Goal: Task Accomplishment & Management: Manage account settings

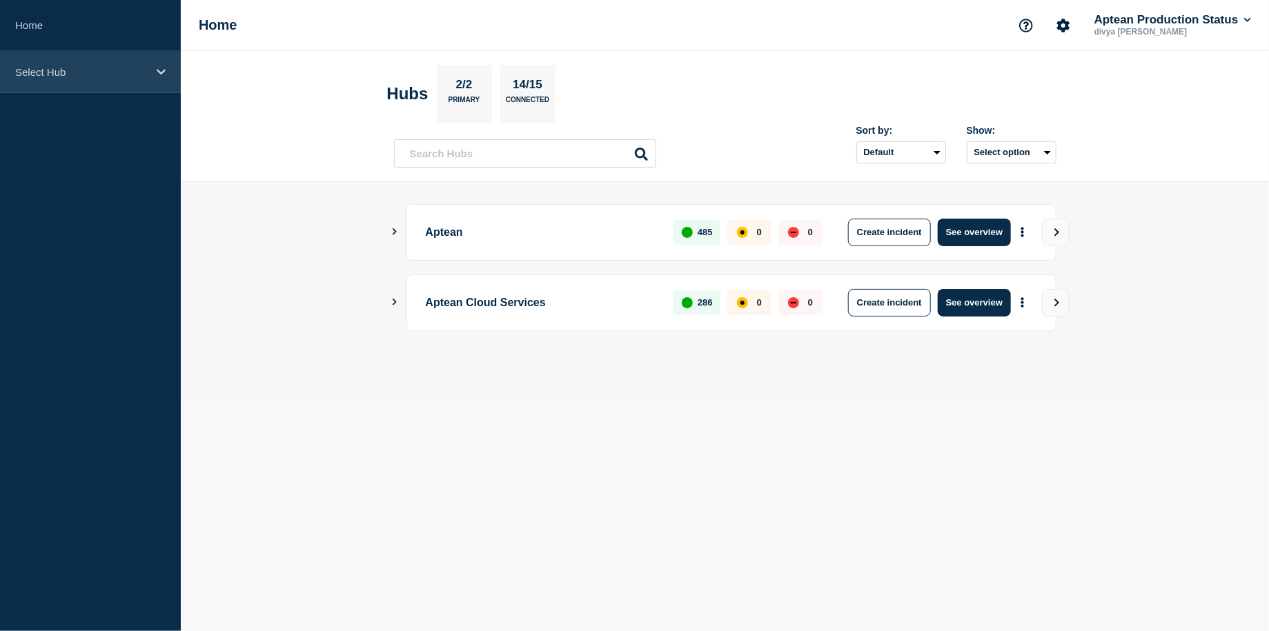
click at [107, 76] on p "Select Hub" at bounding box center [81, 72] width 132 height 12
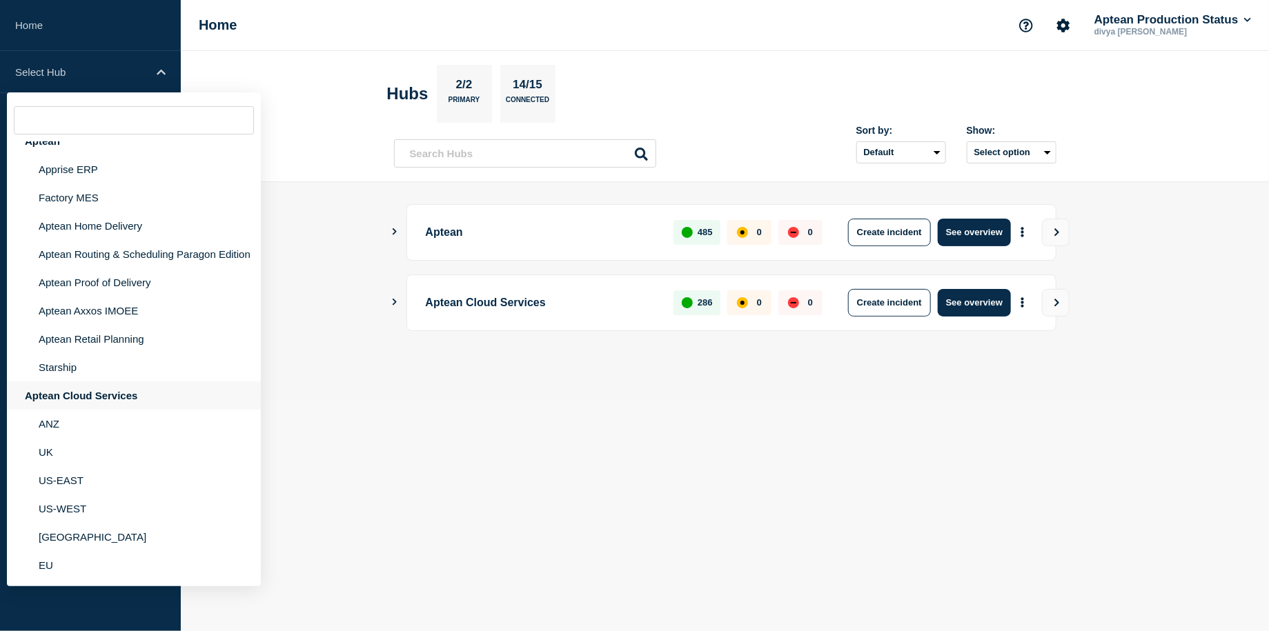
scroll to position [29, 0]
click at [121, 390] on div "Aptean Cloud Services" at bounding box center [134, 396] width 254 height 28
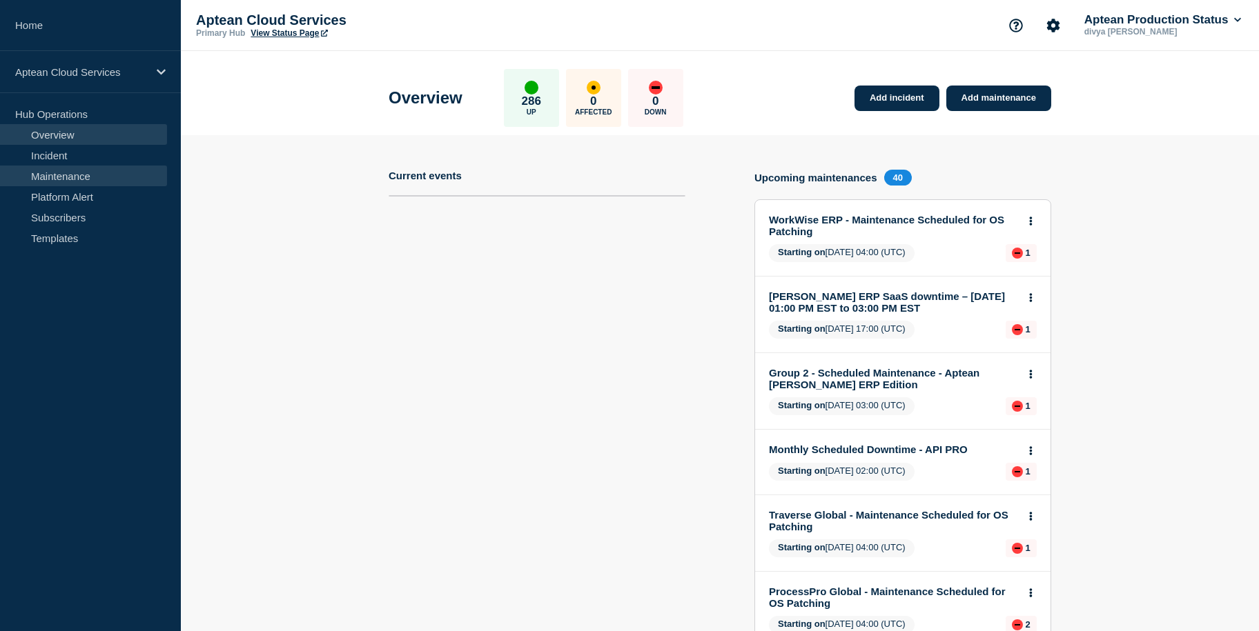
click at [96, 179] on link "Maintenance" at bounding box center [83, 176] width 167 height 21
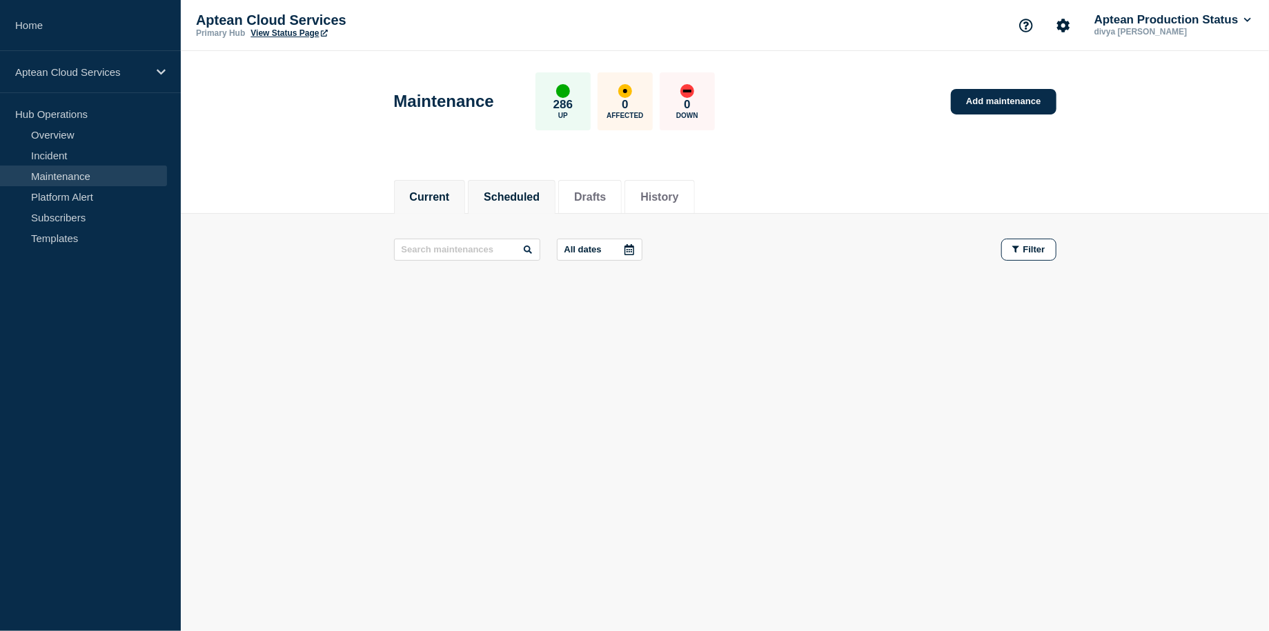
click at [524, 180] on li "Scheduled" at bounding box center [512, 197] width 88 height 34
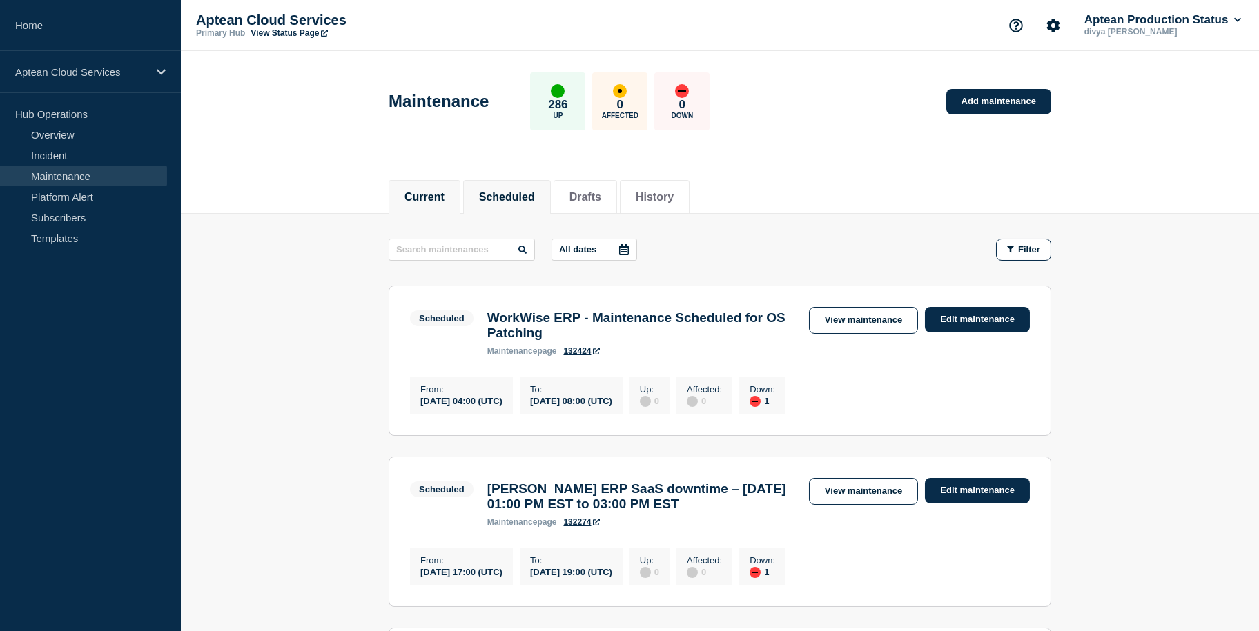
click at [455, 193] on li "Current" at bounding box center [425, 197] width 72 height 34
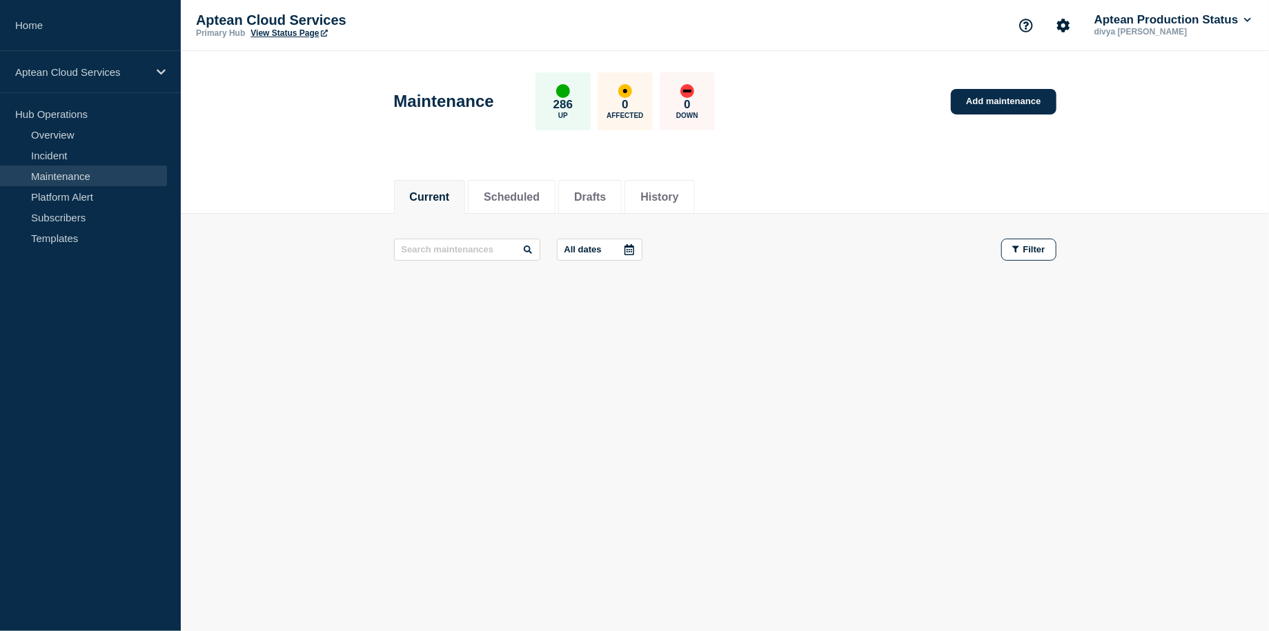
click at [462, 99] on h1 "Maintenance" at bounding box center [444, 101] width 100 height 19
drag, startPoint x: 462, startPoint y: 99, endPoint x: 350, endPoint y: 101, distance: 111.8
click at [350, 101] on header "Maintenance 286 Up 0 Affected 0 Down Add maintenance" at bounding box center [725, 108] width 1088 height 115
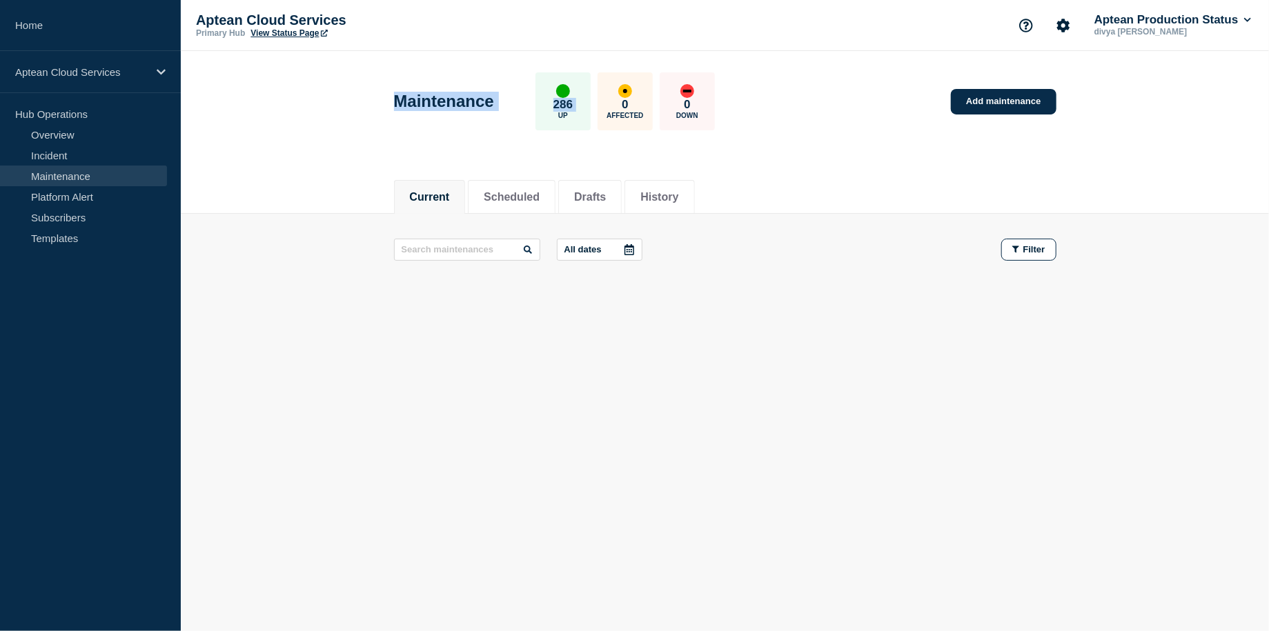
drag, startPoint x: 350, startPoint y: 101, endPoint x: 522, endPoint y: 141, distance: 177.3
click at [522, 141] on header "Maintenance 286 Up 0 Affected 0 Down Add maintenance" at bounding box center [725, 108] width 1088 height 115
click at [435, 136] on div "Maintenance 286 Up 0 Affected 0 Down Add maintenance" at bounding box center [725, 97] width 694 height 84
click at [400, 171] on div "Current Scheduled Drafts History" at bounding box center [725, 189] width 662 height 47
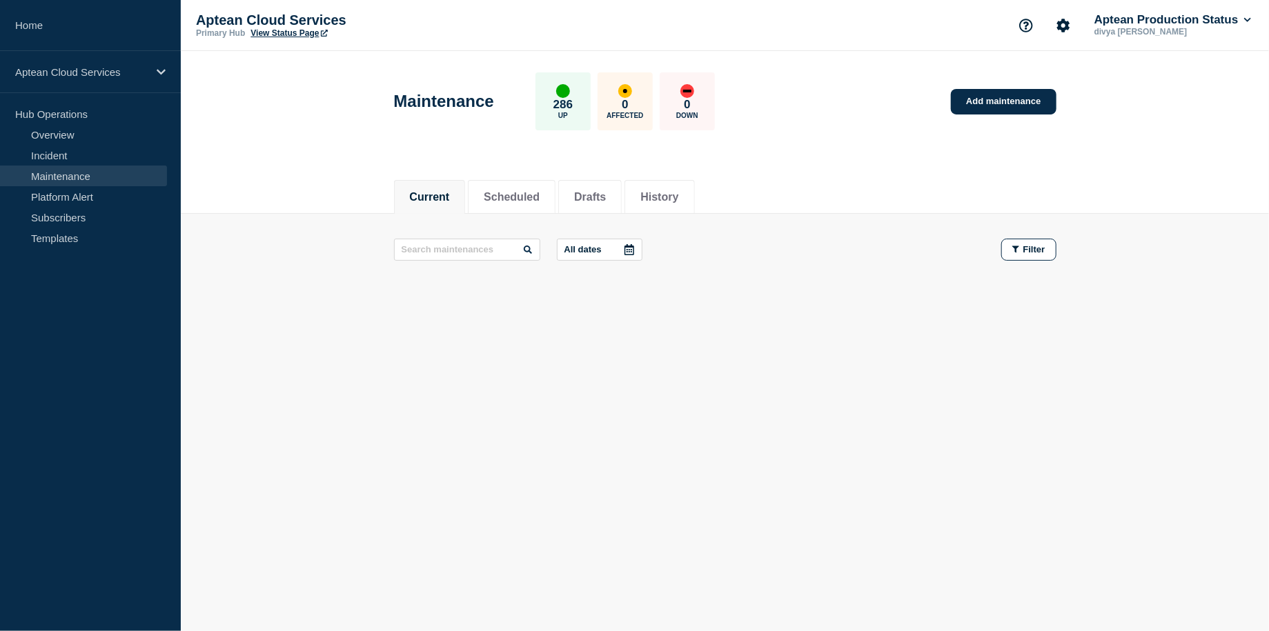
click at [441, 94] on h1 "Maintenance" at bounding box center [444, 101] width 100 height 19
drag, startPoint x: 441, startPoint y: 94, endPoint x: 287, endPoint y: 157, distance: 166.5
click at [287, 157] on header "Maintenance 286 Up 0 Affected 0 Down Add maintenance" at bounding box center [725, 108] width 1088 height 115
click at [647, 200] on li "History" at bounding box center [660, 197] width 70 height 34
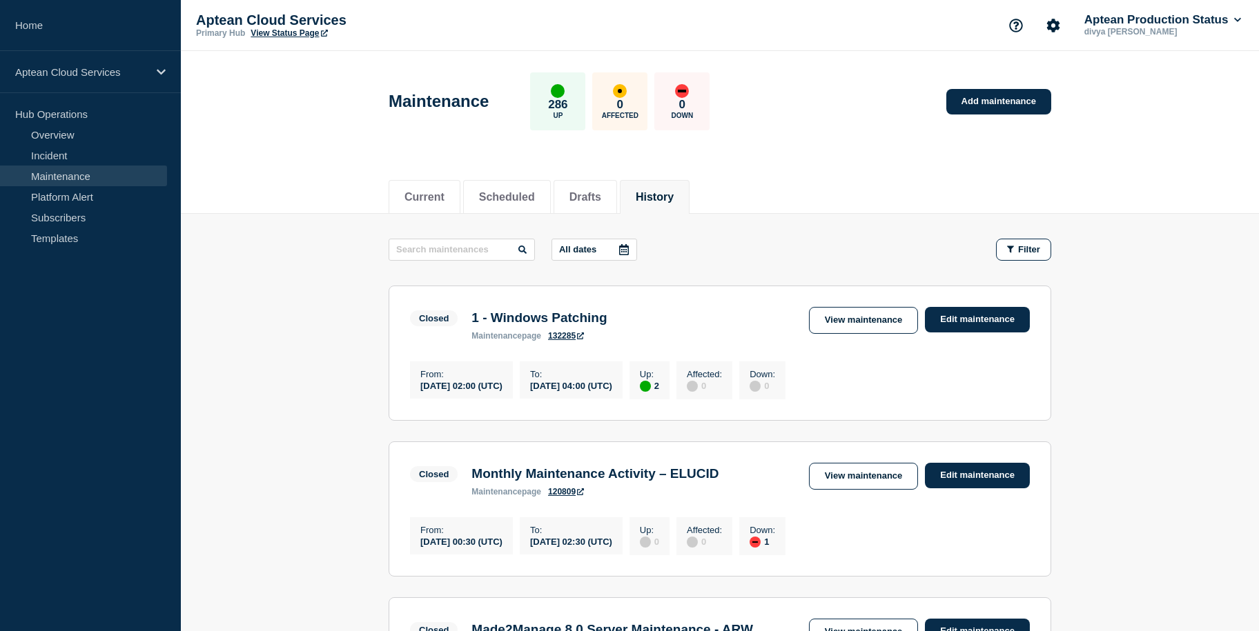
click at [556, 175] on div "Current Scheduled Drafts History" at bounding box center [720, 189] width 662 height 47
click at [103, 204] on link "Platform Alert" at bounding box center [83, 196] width 167 height 21
click at [103, 210] on link "Subscribers" at bounding box center [83, 217] width 167 height 21
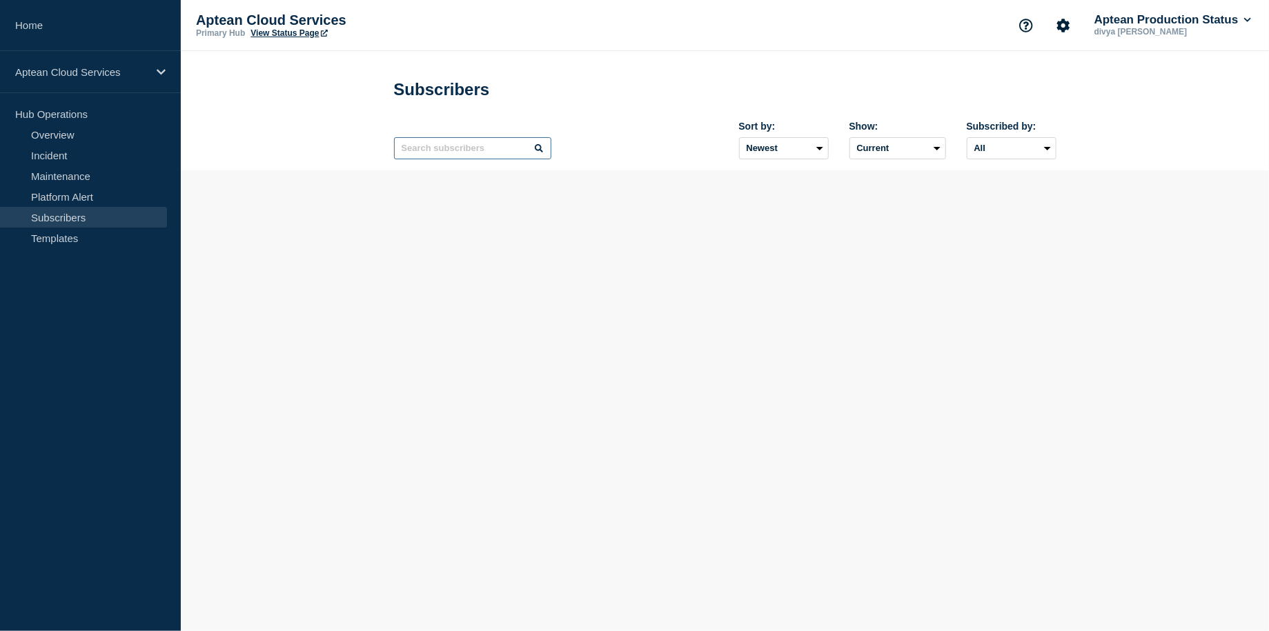
click at [412, 142] on input "text" at bounding box center [472, 148] width 157 height 22
paste input "[PERSON_NAME][EMAIL_ADDRESS][DOMAIN_NAME];[PERSON_NAME][EMAIL_ADDRESS][DOMAIN_N…"
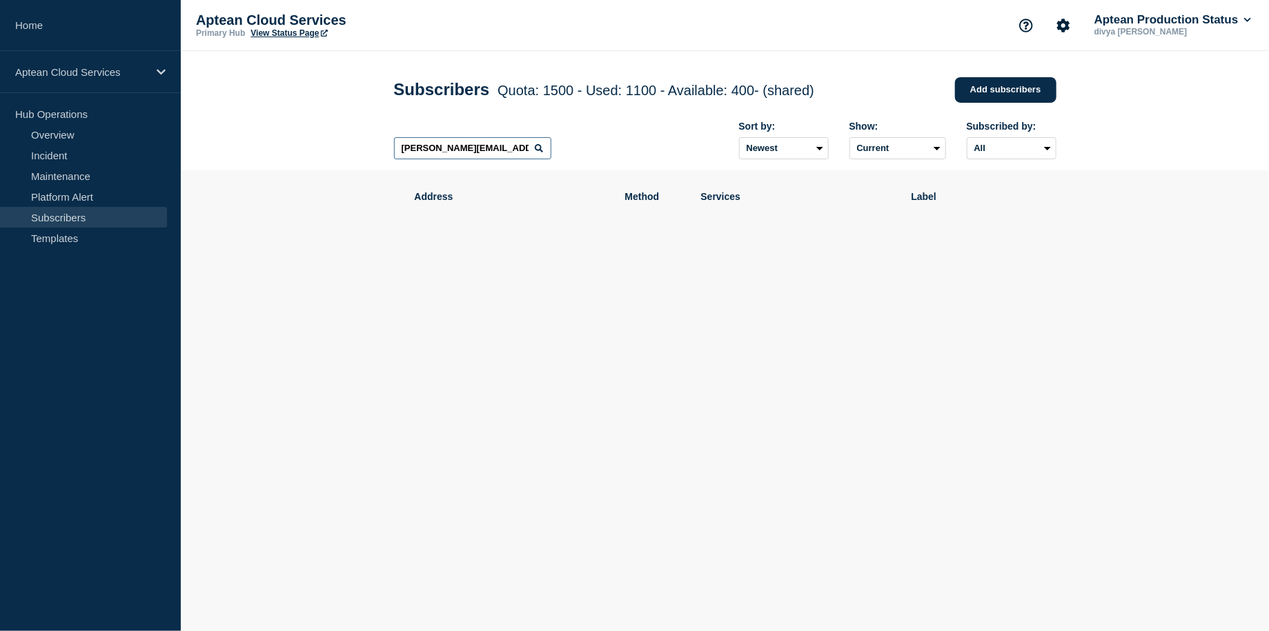
drag, startPoint x: 533, startPoint y: 148, endPoint x: 490, endPoint y: 168, distance: 47.9
click at [490, 168] on div "[PERSON_NAME][EMAIL_ADDRESS][DOMAIN_NAME];[PERSON_NAME][EMAIL_ADDRESS][DOMAIN_N…" at bounding box center [725, 140] width 662 height 60
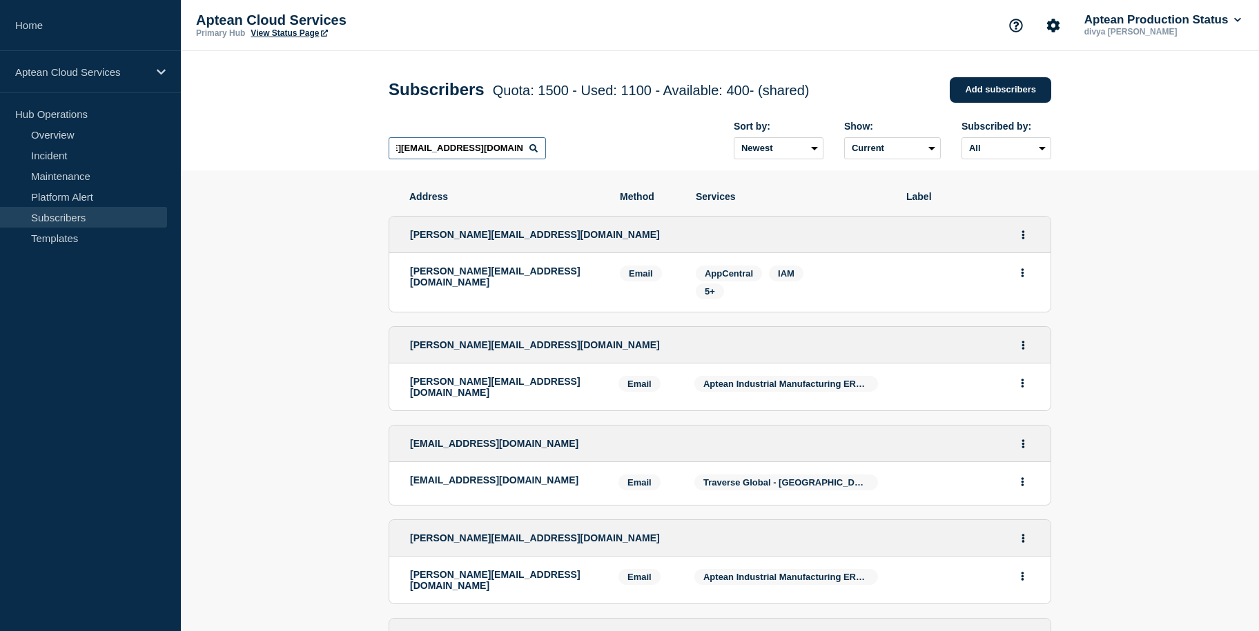
scroll to position [0, 86]
drag, startPoint x: 501, startPoint y: 150, endPoint x: 549, endPoint y: 146, distance: 47.9
click at [549, 146] on div "[PERSON_NAME][EMAIL_ADDRESS][DOMAIN_NAME];[PERSON_NAME][EMAIL_ADDRESS][DOMAIN_N…" at bounding box center [720, 140] width 662 height 60
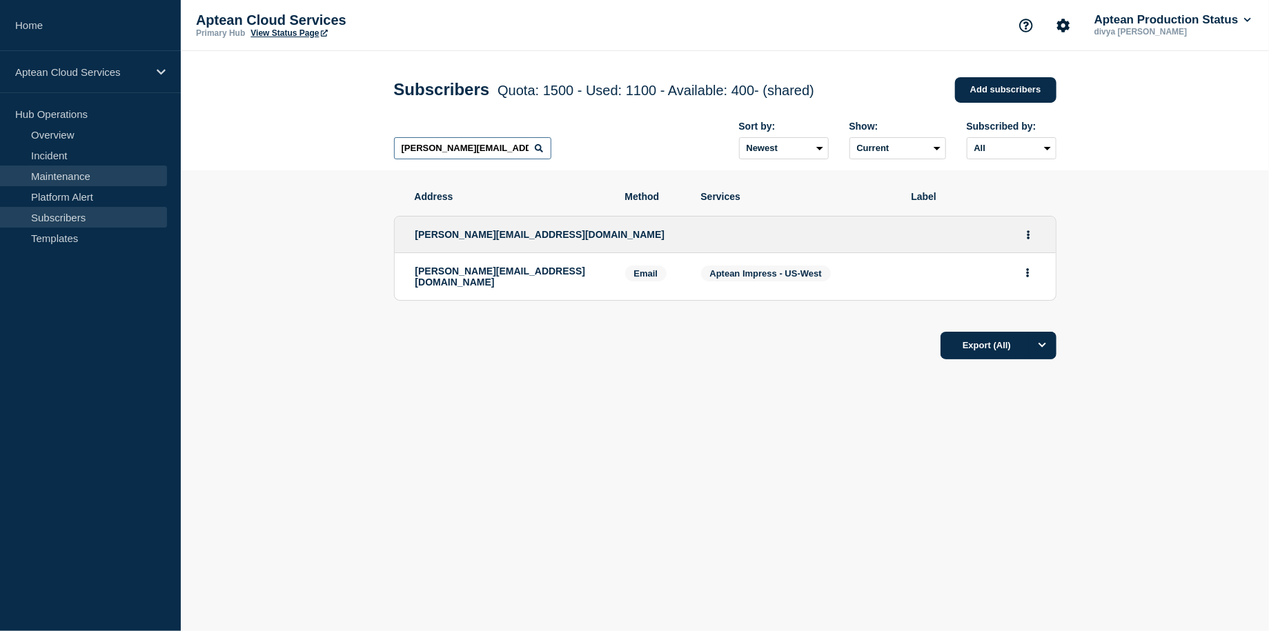
type input "[PERSON_NAME][EMAIL_ADDRESS][DOMAIN_NAME]"
click at [104, 173] on link "Maintenance" at bounding box center [83, 176] width 167 height 21
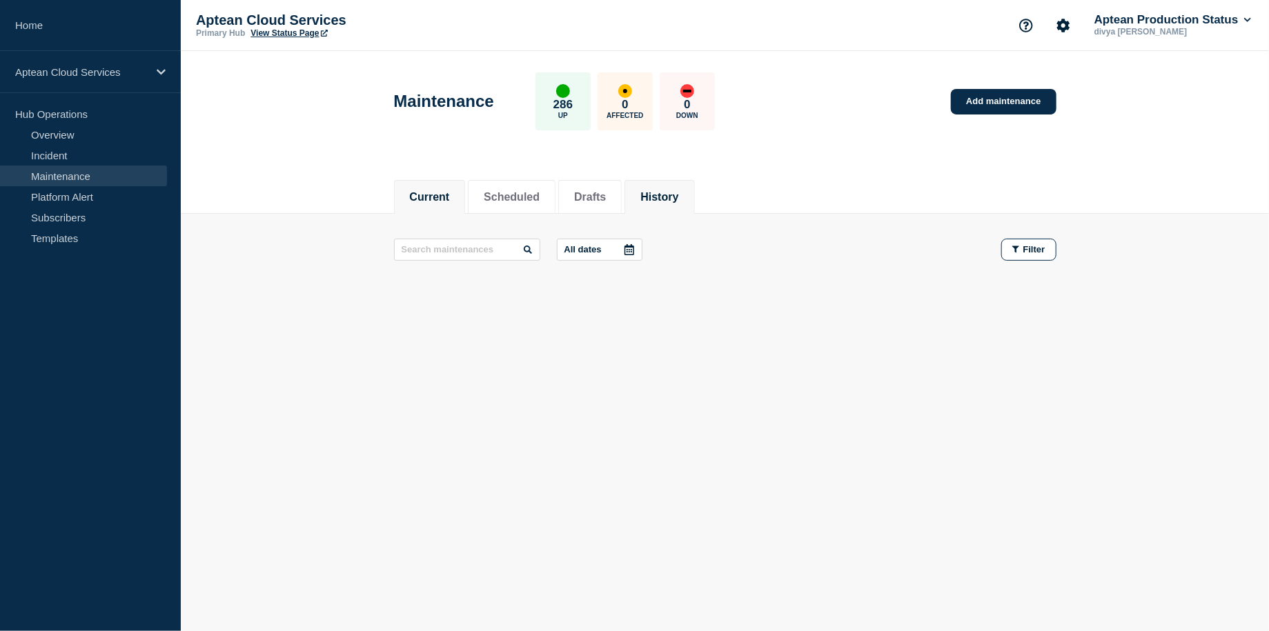
click at [694, 206] on li "History" at bounding box center [660, 197] width 70 height 34
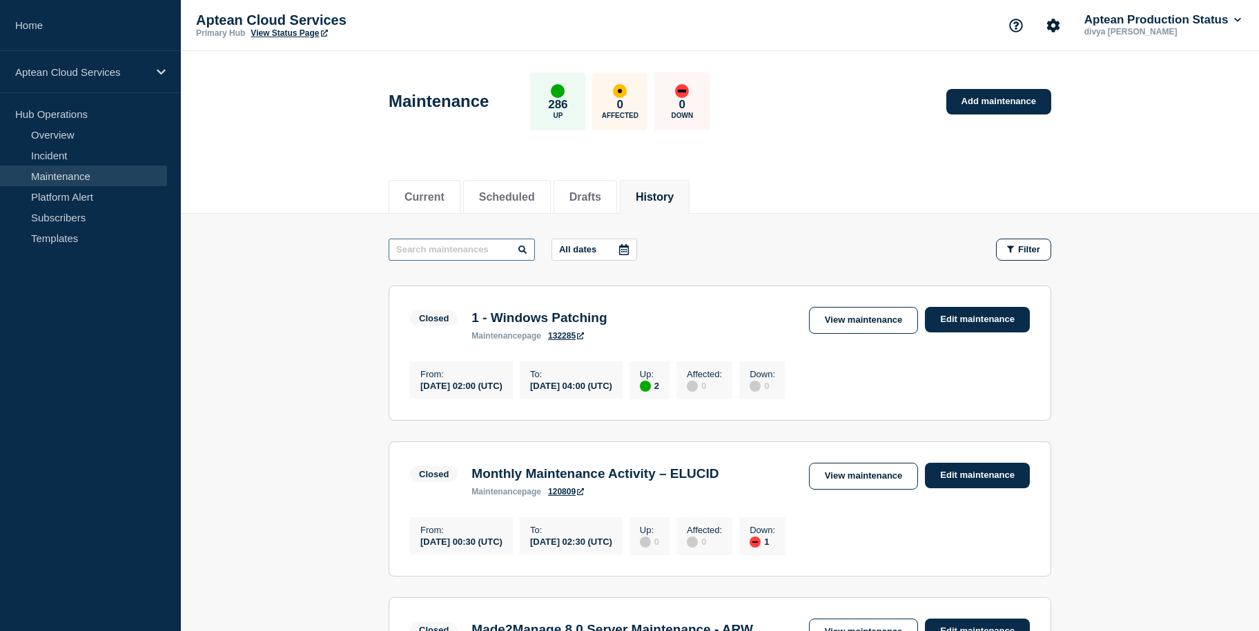
click at [466, 251] on input "text" at bounding box center [462, 250] width 146 height 22
type input "w"
type input "impress"
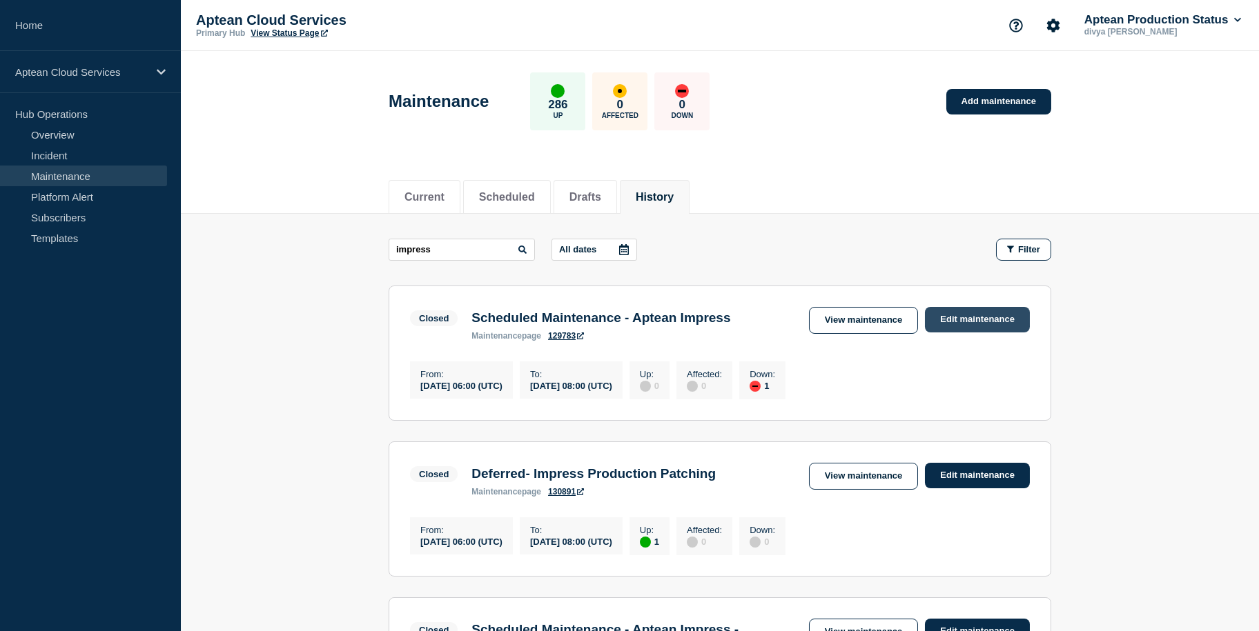
click at [953, 317] on link "Edit maintenance" at bounding box center [977, 320] width 105 height 26
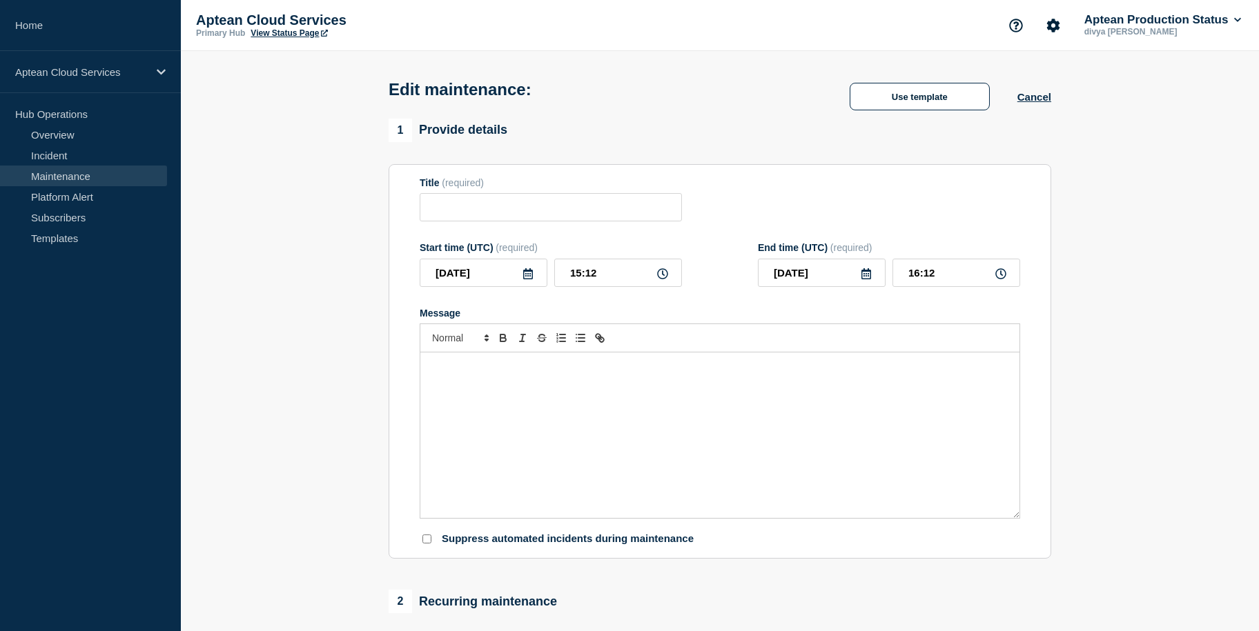
type input "Scheduled Maintenance - Aptean Impress"
type input "[DATE]"
type input "06:00"
type input "[DATE]"
type input "08:00"
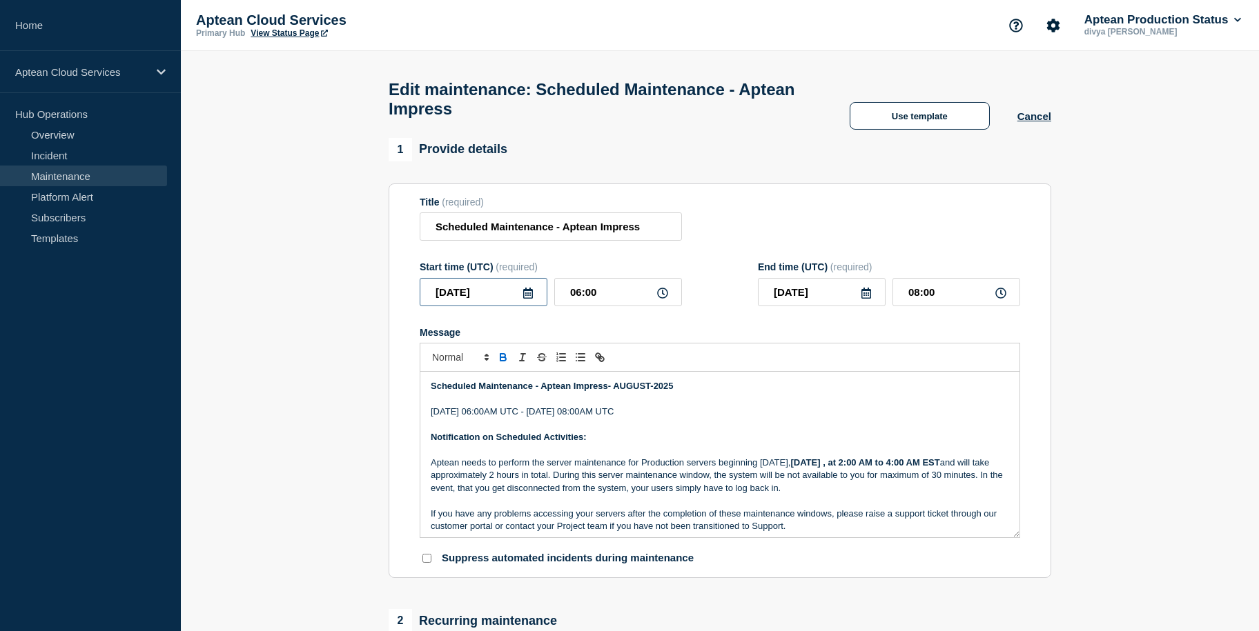
click at [538, 301] on input "[DATE]" at bounding box center [484, 292] width 128 height 28
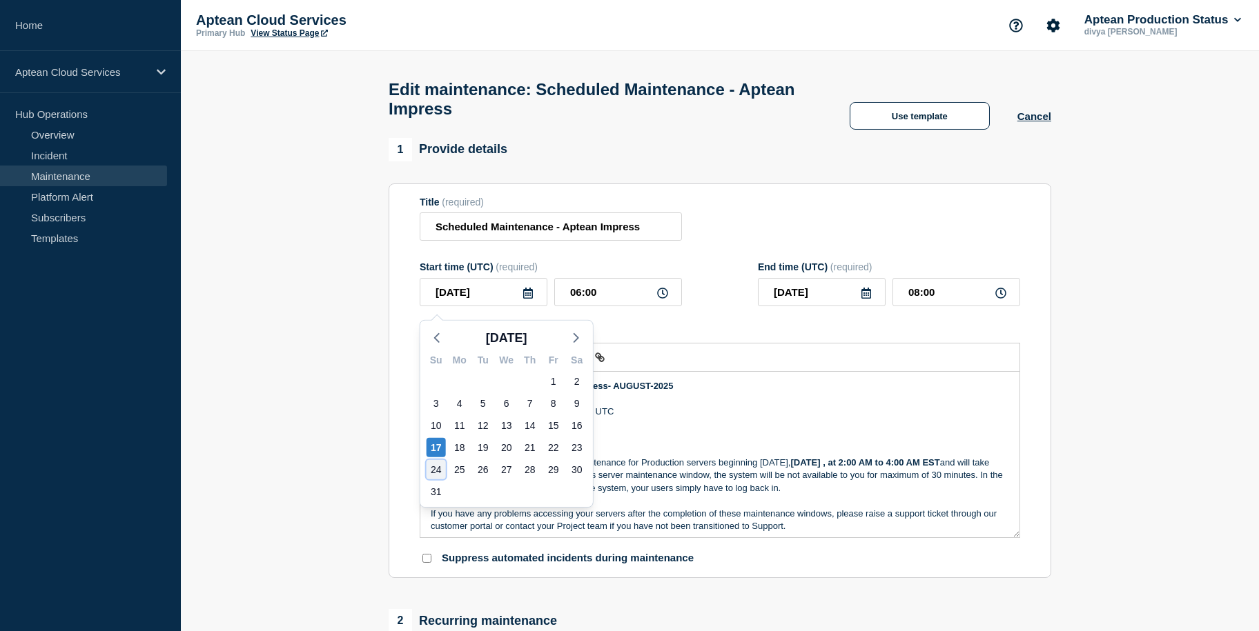
click at [440, 466] on div "24" at bounding box center [435, 469] width 19 height 19
type input "[DATE]"
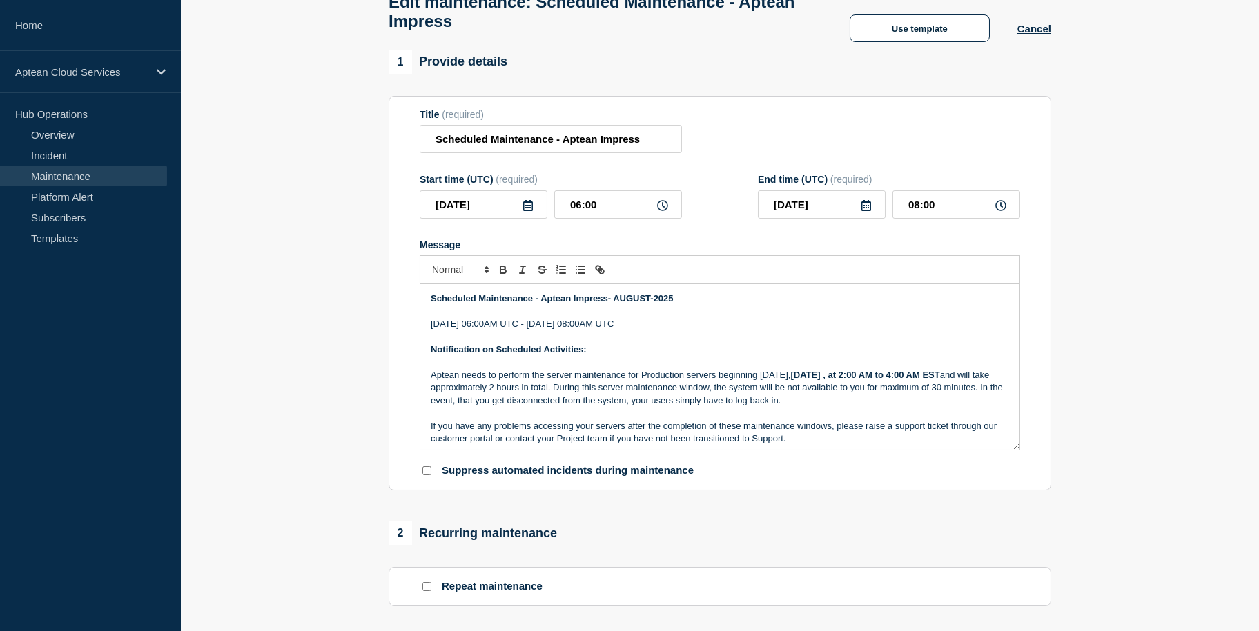
scroll to position [88, 0]
click at [451, 328] on p "[DATE] 06:00AM UTC - [DATE] 08:00AM UTC" at bounding box center [720, 323] width 578 height 12
click at [564, 330] on p "[DATE] 06:00AM UTC - [DATE] 08:00AM UTC" at bounding box center [720, 323] width 578 height 12
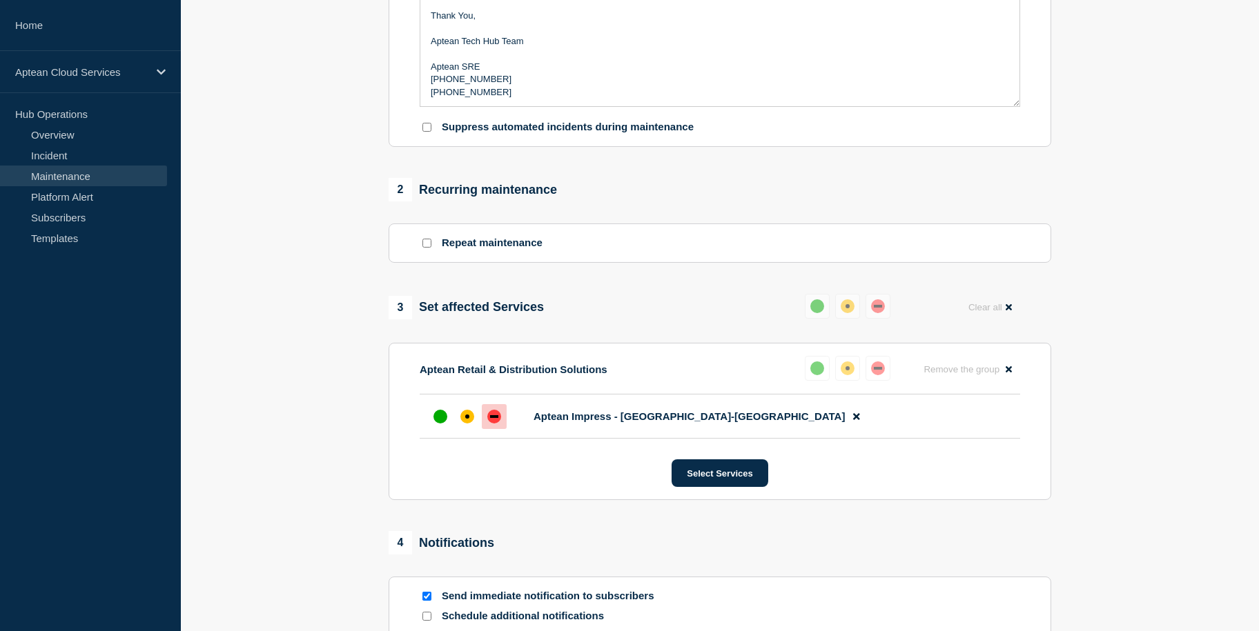
scroll to position [433, 0]
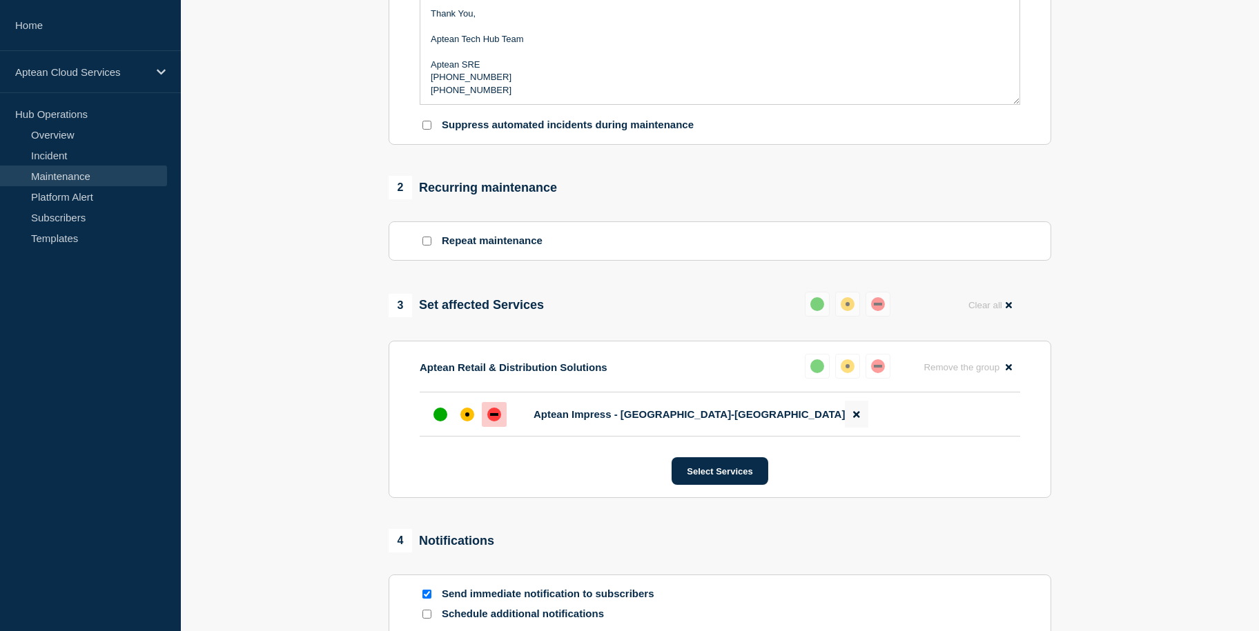
click at [853, 419] on icon at bounding box center [856, 414] width 6 height 9
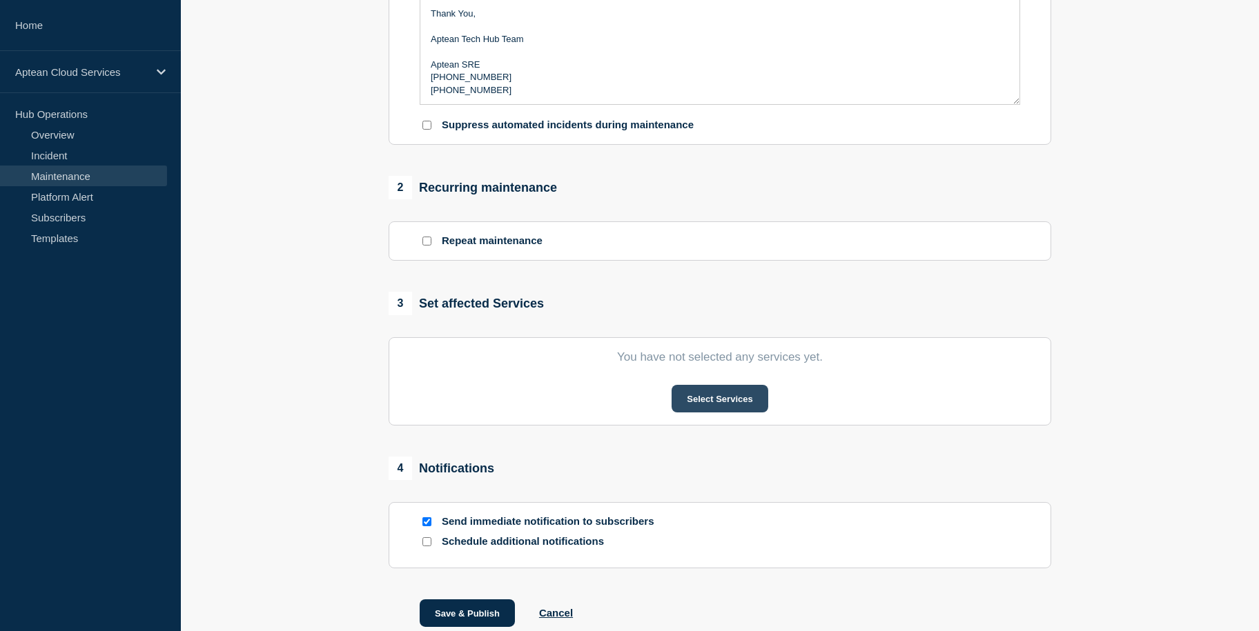
click at [714, 409] on button "Select Services" at bounding box center [719, 399] width 96 height 28
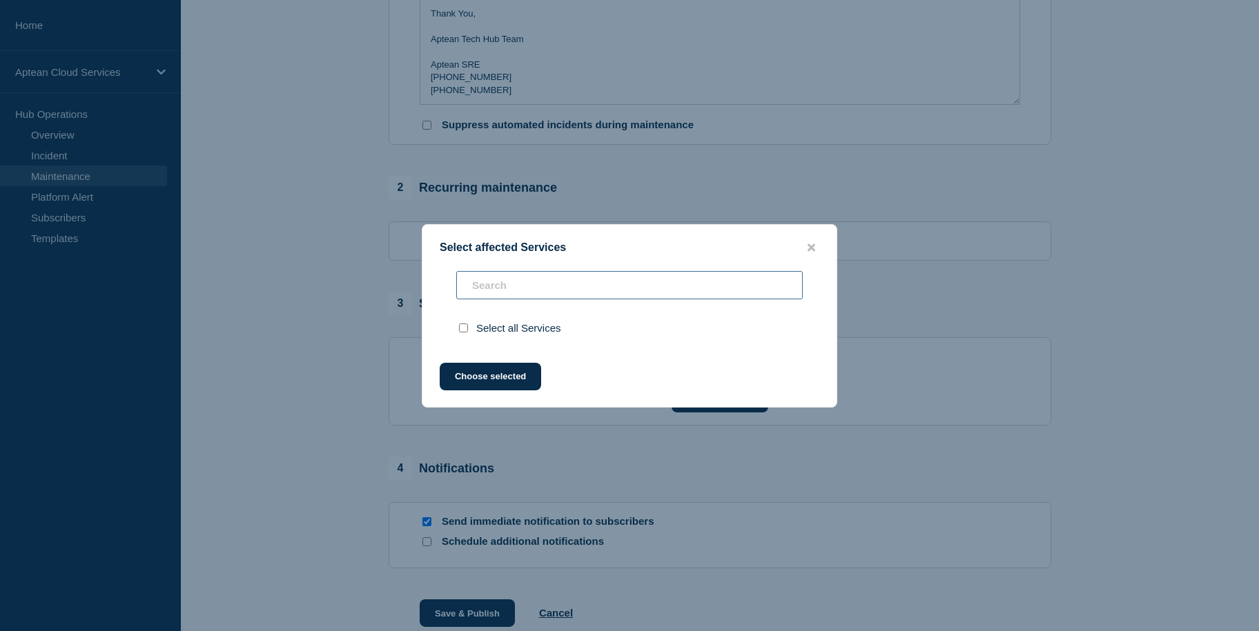
click at [515, 286] on input "text" at bounding box center [629, 285] width 346 height 28
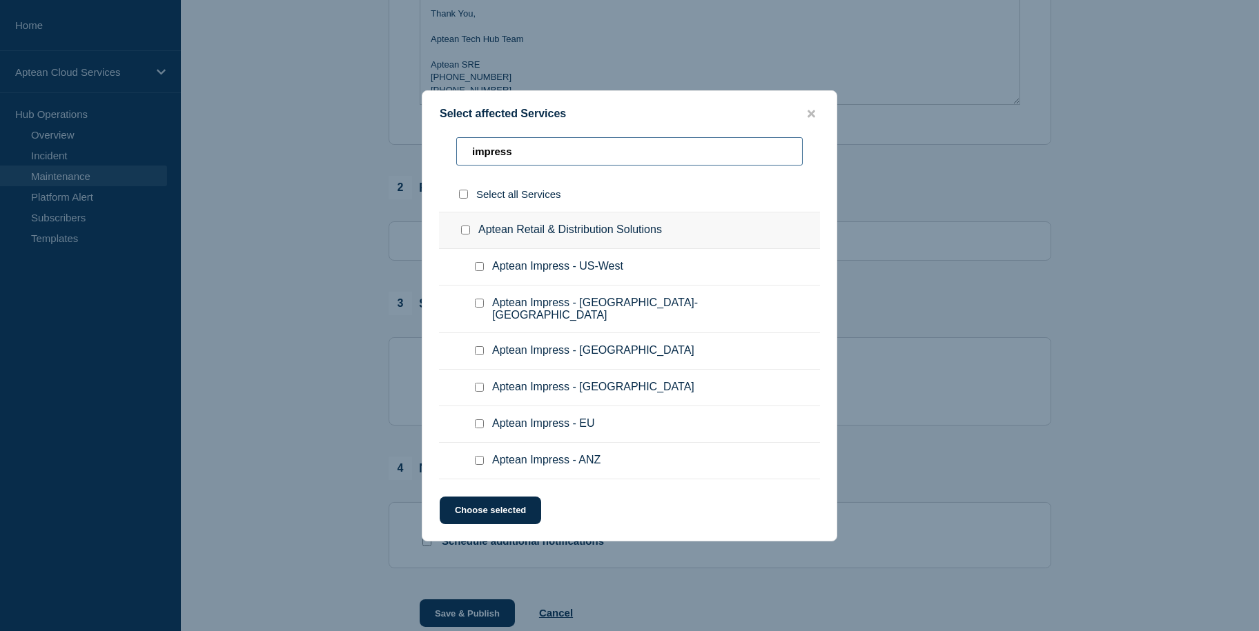
type input "impress"
click at [616, 286] on ul "Aptean Impress - US-West" at bounding box center [629, 310] width 381 height 48
click at [480, 271] on input "Aptean Impress - US-West checkbox" at bounding box center [479, 266] width 9 height 9
checkbox input "true"
click at [516, 517] on button "Choose selected" at bounding box center [490, 511] width 101 height 28
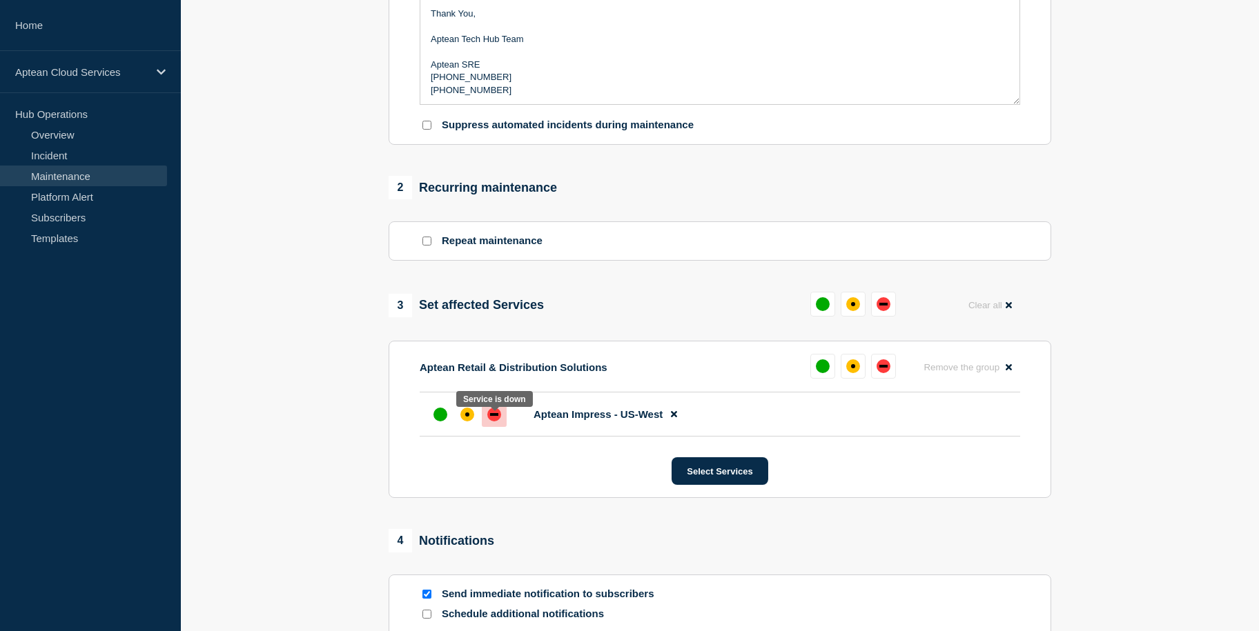
click at [496, 416] on div "down" at bounding box center [494, 414] width 8 height 3
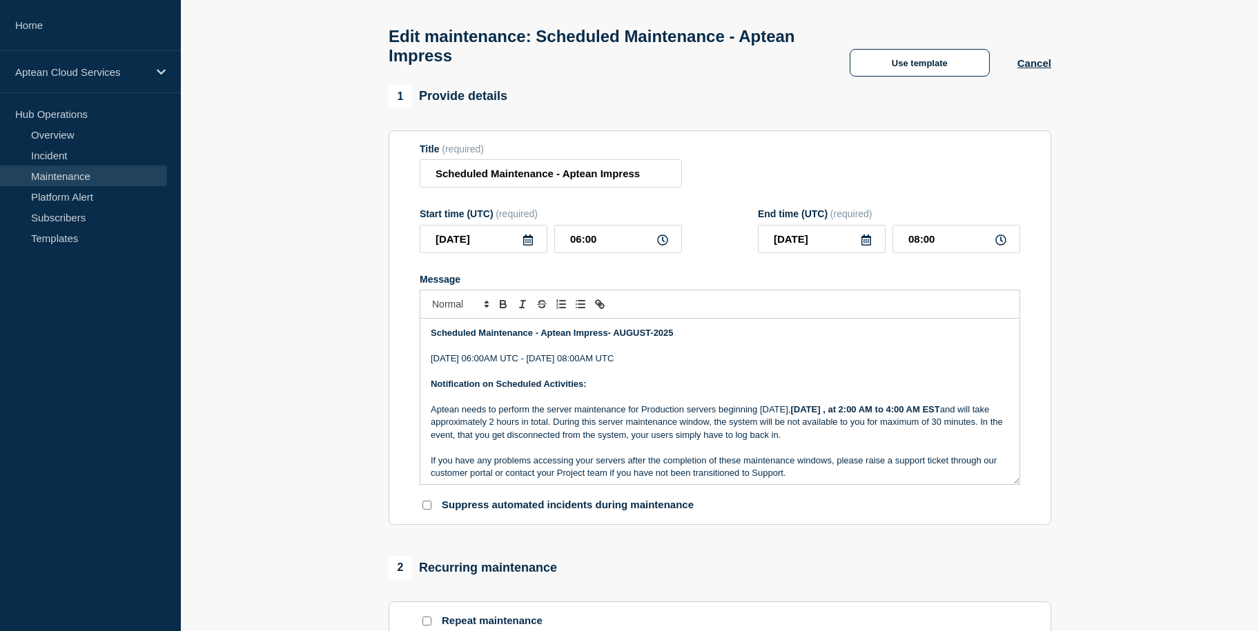
scroll to position [58, 0]
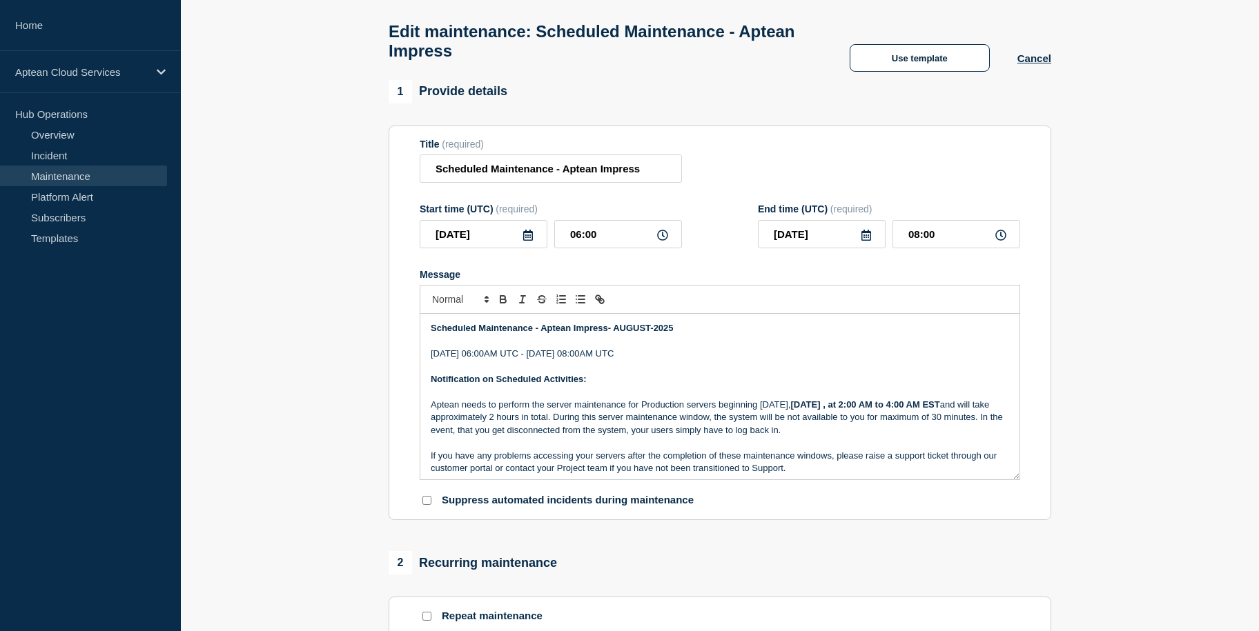
click at [1151, 300] on section "1 Provide details Title (required) Scheduled Maintenance - Aptean Impress Start…" at bounding box center [720, 595] width 1078 height 1030
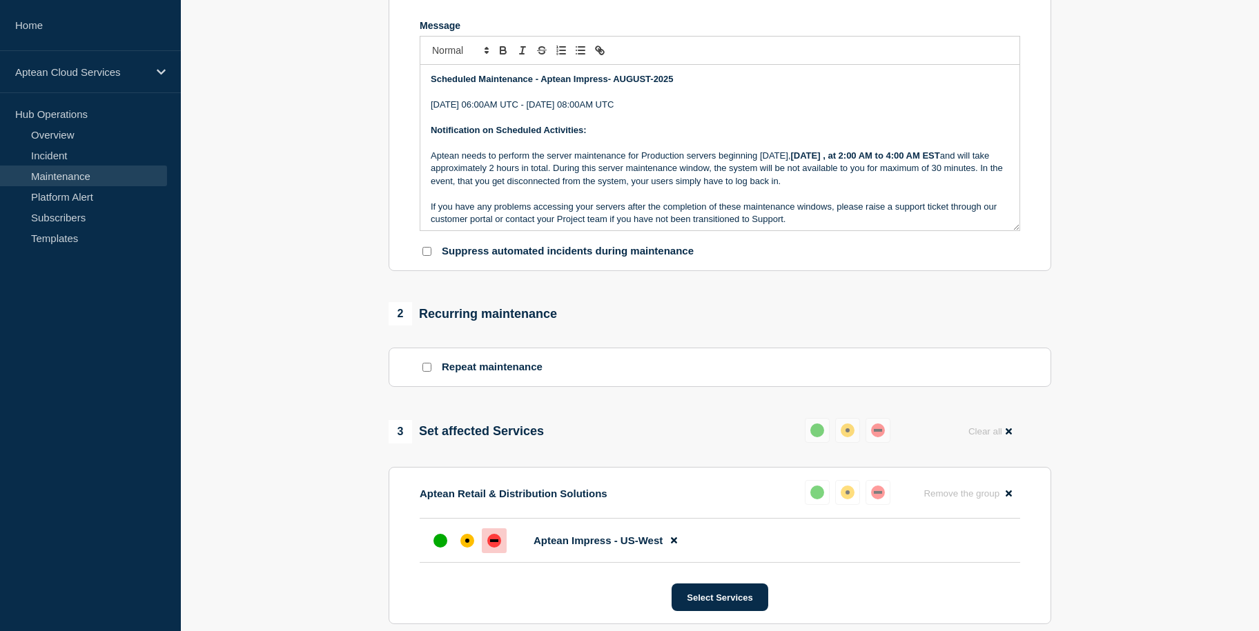
scroll to position [599, 0]
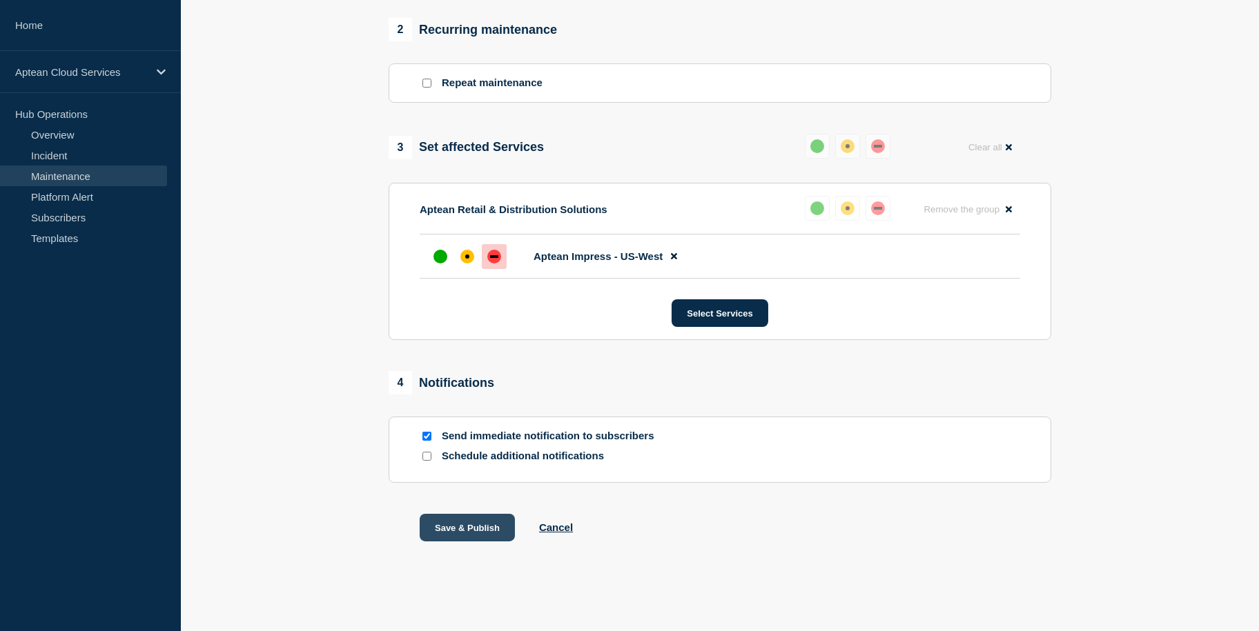
click at [469, 519] on button "Save & Publish" at bounding box center [467, 528] width 95 height 28
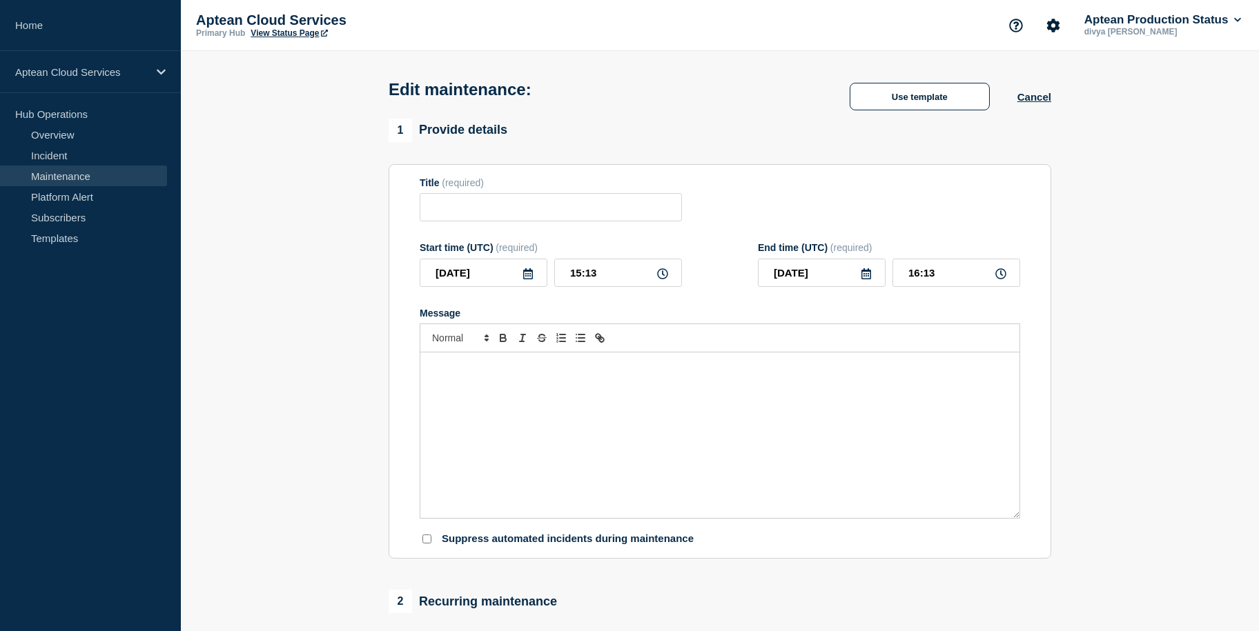
type input "Scheduled Maintenance - Aptean Impress"
type input "[DATE]"
type input "06:00"
type input "[DATE]"
type input "08:00"
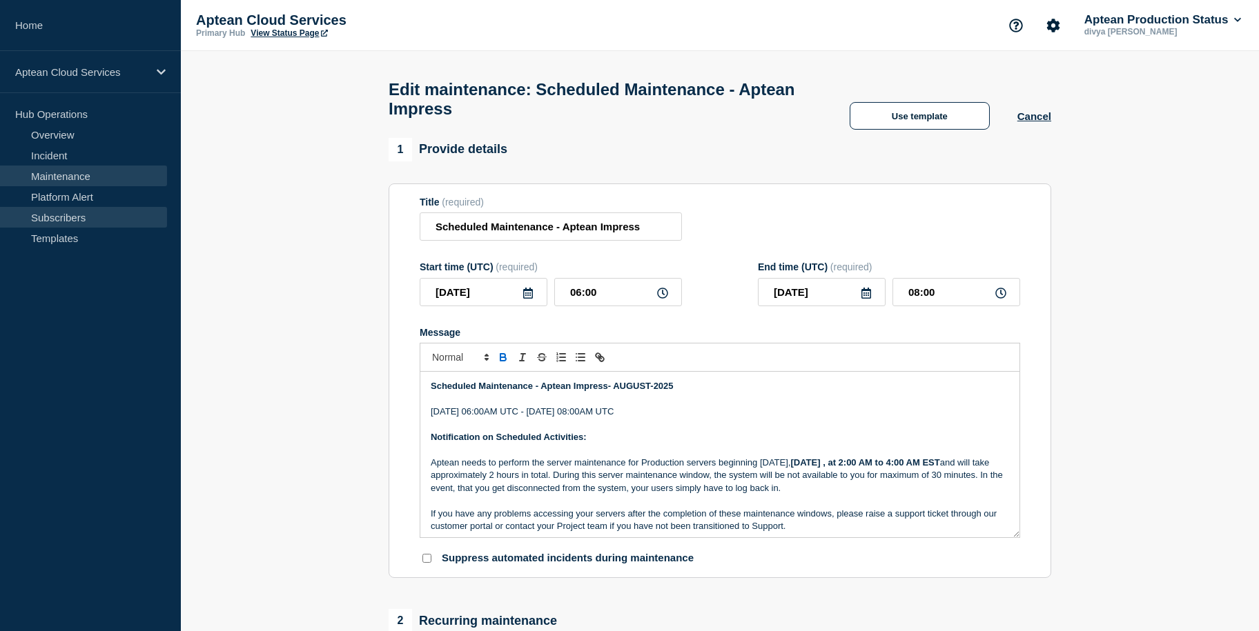
click at [63, 218] on link "Subscribers" at bounding box center [83, 217] width 167 height 21
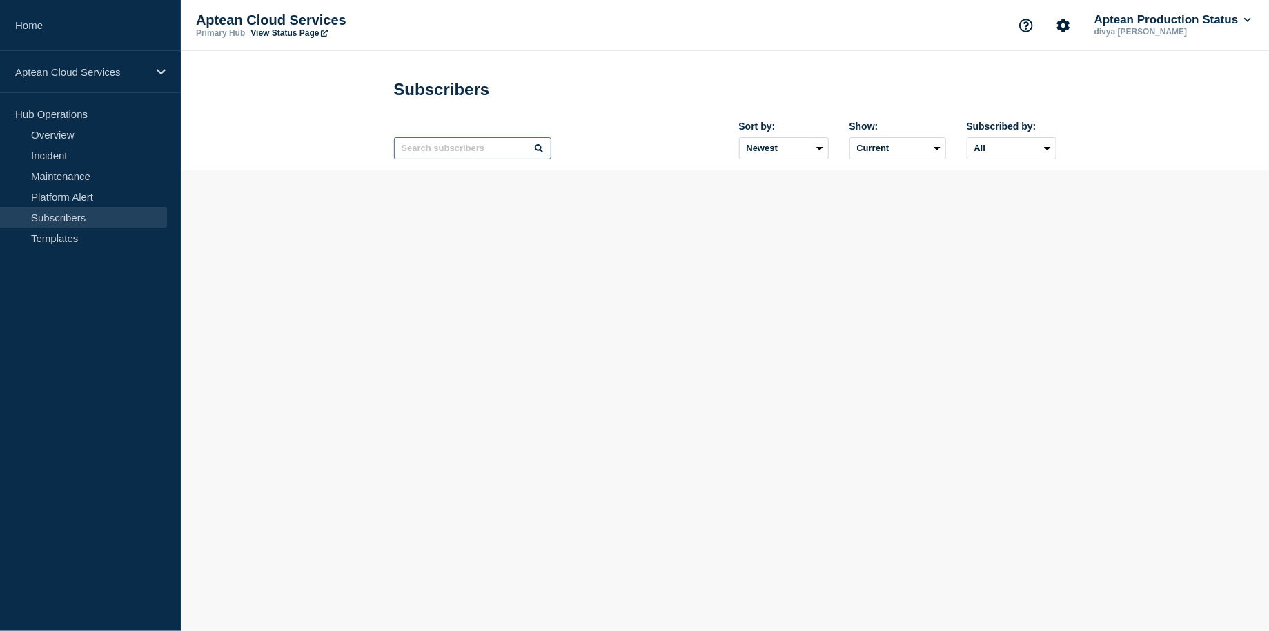
click at [481, 159] on input "text" at bounding box center [472, 148] width 157 height 22
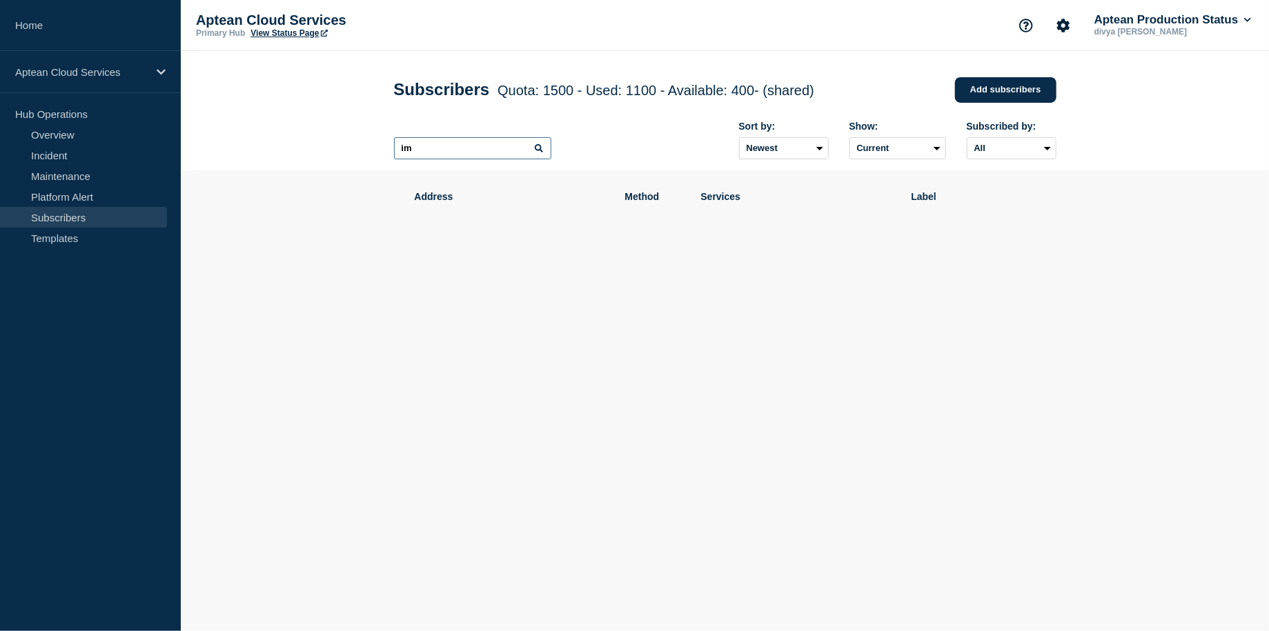
type input "i"
drag, startPoint x: 530, startPoint y: 155, endPoint x: 422, endPoint y: 154, distance: 107.7
click at [422, 154] on input "[PERSON_NAME][EMAIL_ADDRESS][DOMAIN_NAME];[PERSON_NAME][EMAIL_ADDRESS][DOMAIN_N…" at bounding box center [472, 148] width 157 height 22
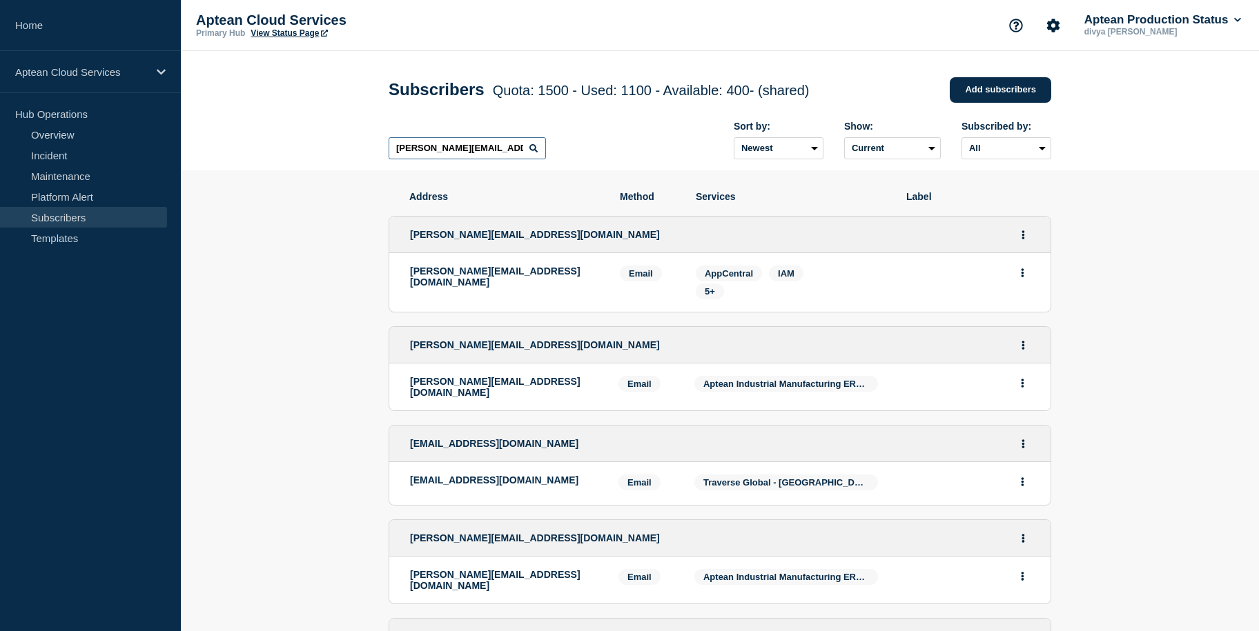
type input "[PERSON_NAME][EMAIL_ADDRESS][DOMAIN_NAME]"
